Goal: Task Accomplishment & Management: Manage account settings

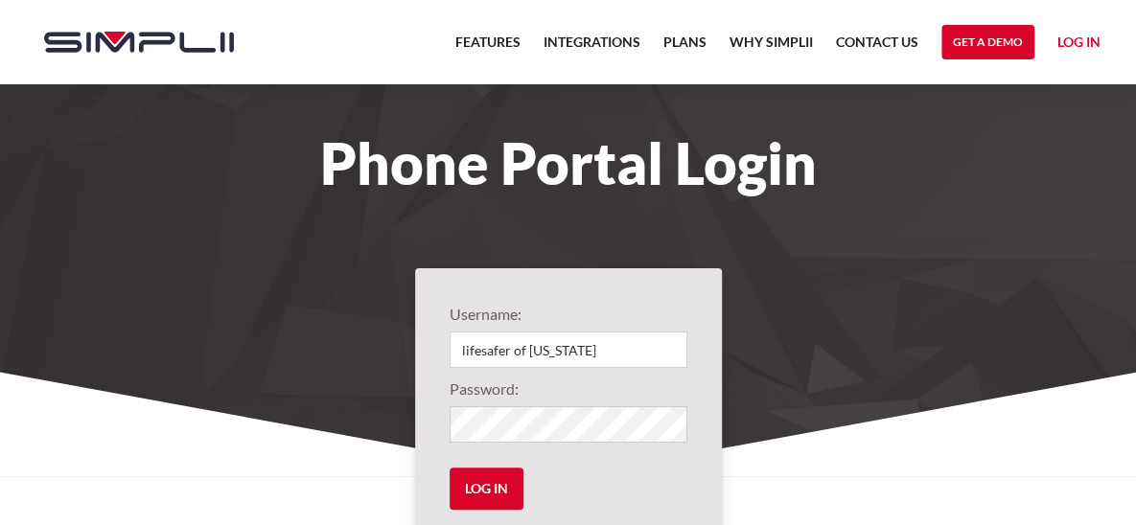
type input "lifesafer of [US_STATE]"
click at [497, 490] on input "Log in" at bounding box center [487, 489] width 74 height 42
click at [1084, 54] on link "Log in" at bounding box center [1078, 45] width 43 height 29
type input "1001@LifesaferInterlock"
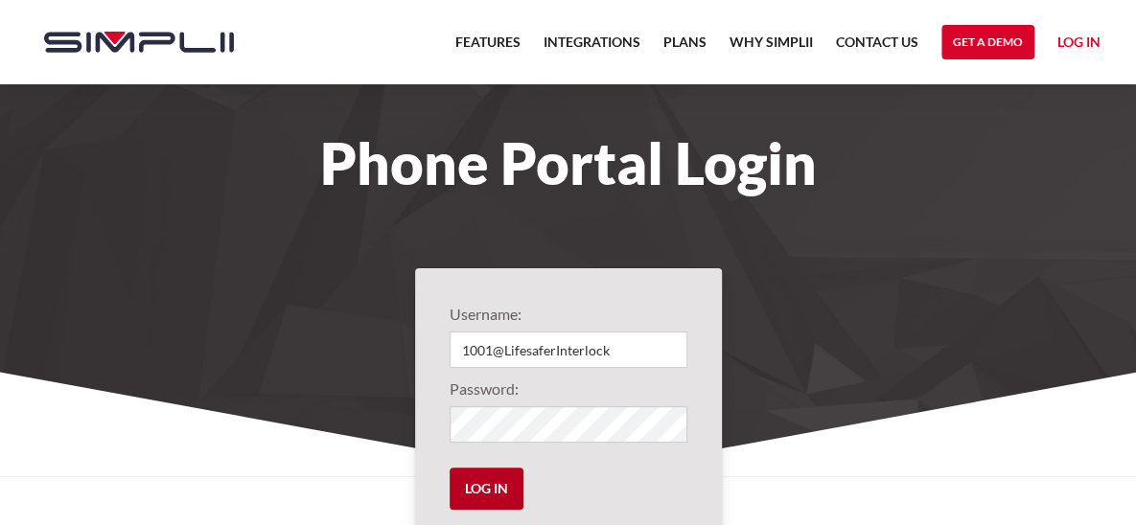
click at [465, 493] on input "Log in" at bounding box center [487, 489] width 74 height 42
click at [450, 468] on input "Log in" at bounding box center [487, 489] width 74 height 42
click at [481, 480] on input "Log in" at bounding box center [487, 489] width 74 height 42
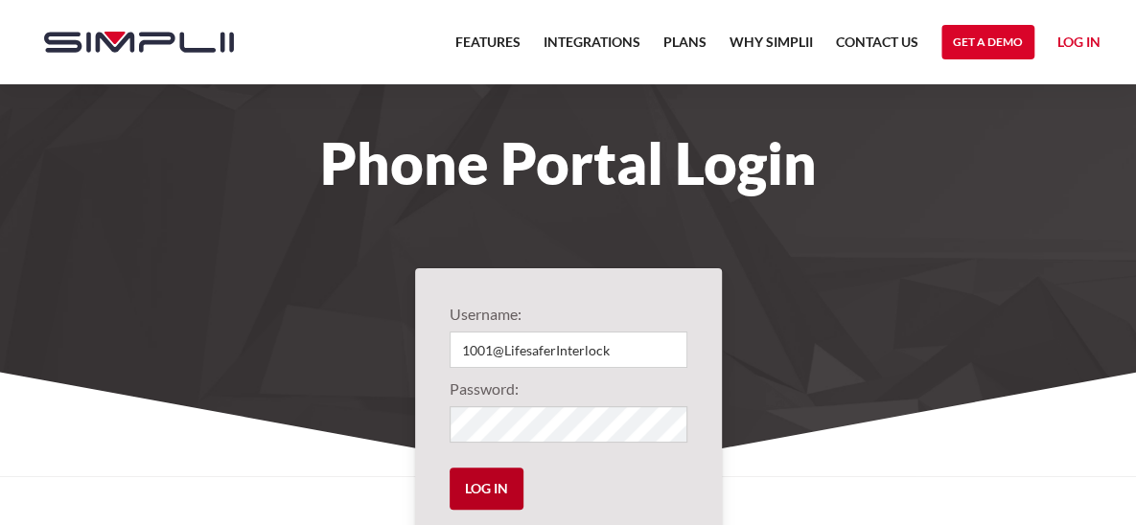
click at [481, 480] on input "Log in" at bounding box center [487, 489] width 74 height 42
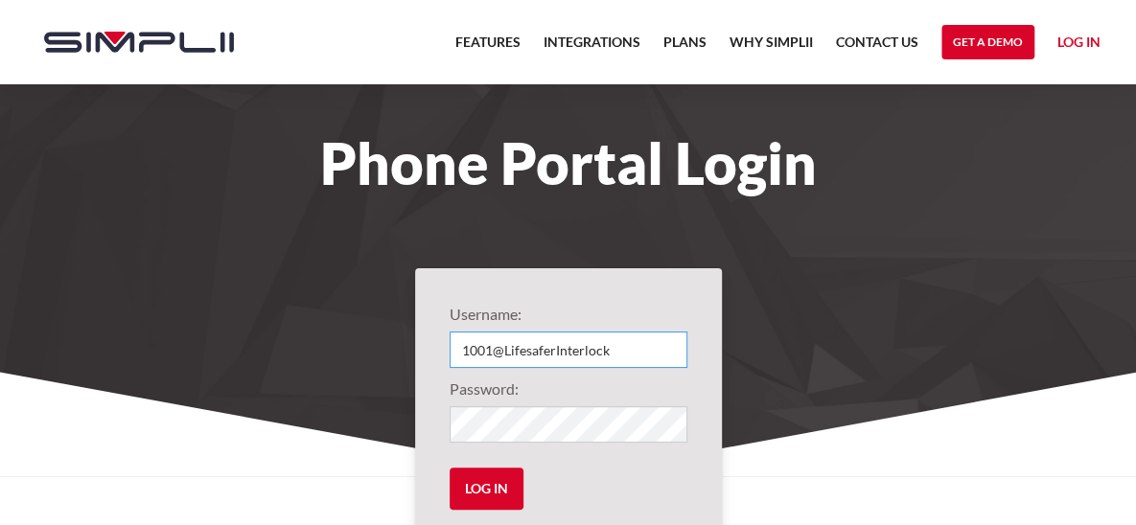
drag, startPoint x: 617, startPoint y: 349, endPoint x: 449, endPoint y: 350, distance: 168.7
click at [450, 350] on input "1001@LifesaferInterlock" at bounding box center [569, 350] width 238 height 36
click at [515, 369] on form "Username: 1001@LifesaferInterlock Password: Log in" at bounding box center [569, 414] width 238 height 222
drag, startPoint x: 607, startPoint y: 348, endPoint x: 442, endPoint y: 335, distance: 165.3
click at [442, 335] on div "Username: 1001@LifesaferInterlock Password: Log in Need help logging in? ‍ Cont…" at bounding box center [568, 413] width 307 height 291
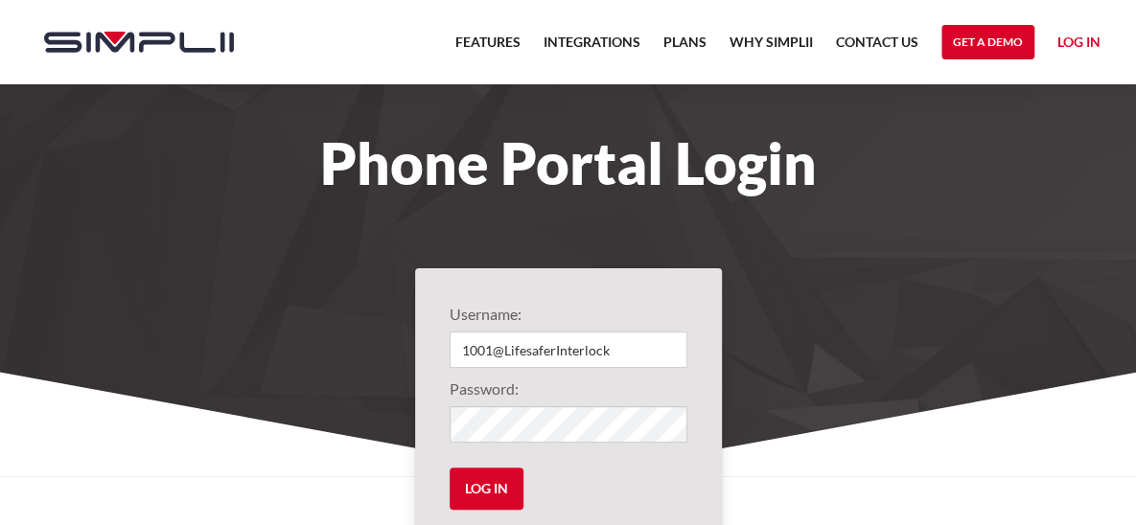
click at [1070, 41] on link "Log in" at bounding box center [1078, 45] width 43 height 29
